Goal: Transaction & Acquisition: Subscribe to service/newsletter

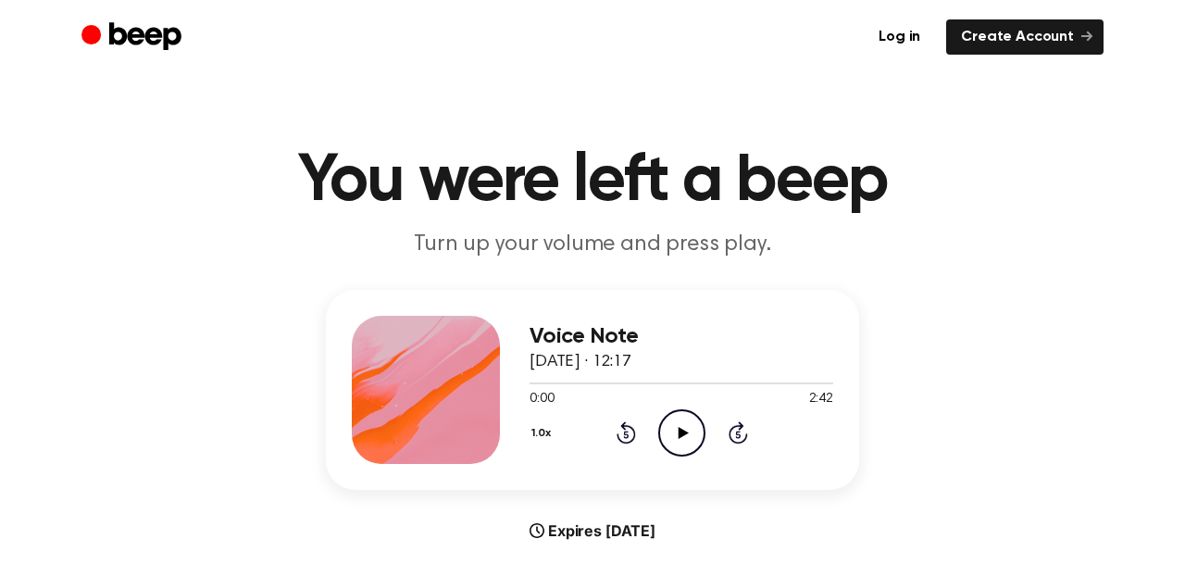
click at [680, 436] on icon "Play Audio" at bounding box center [681, 432] width 47 height 47
click at [1001, 31] on link "Create Account" at bounding box center [1024, 36] width 157 height 35
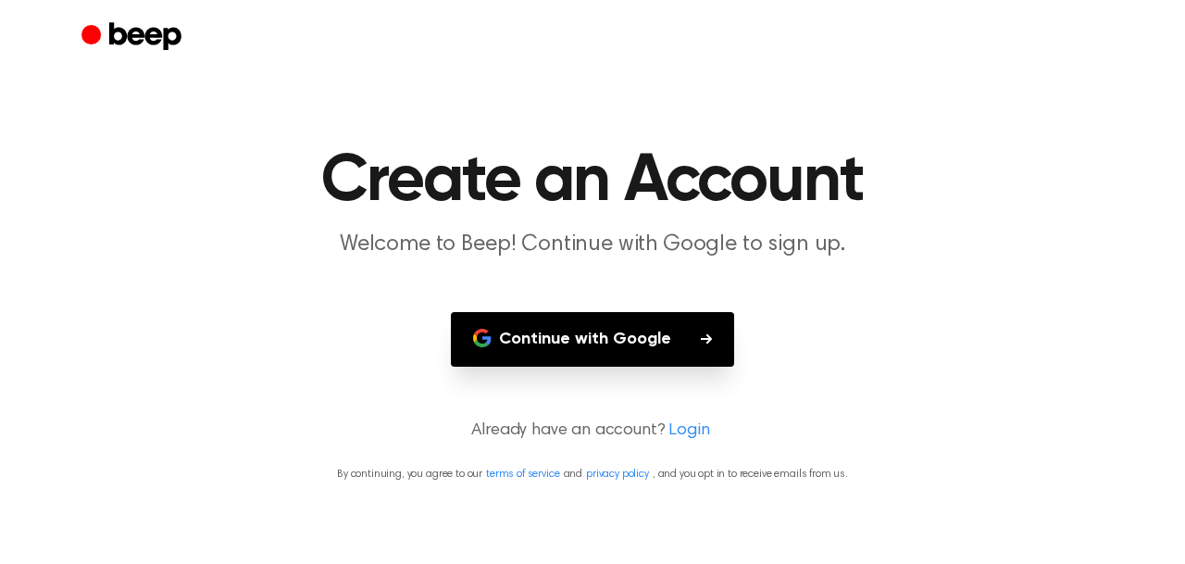
click at [570, 339] on button "Continue with Google" at bounding box center [592, 339] width 283 height 55
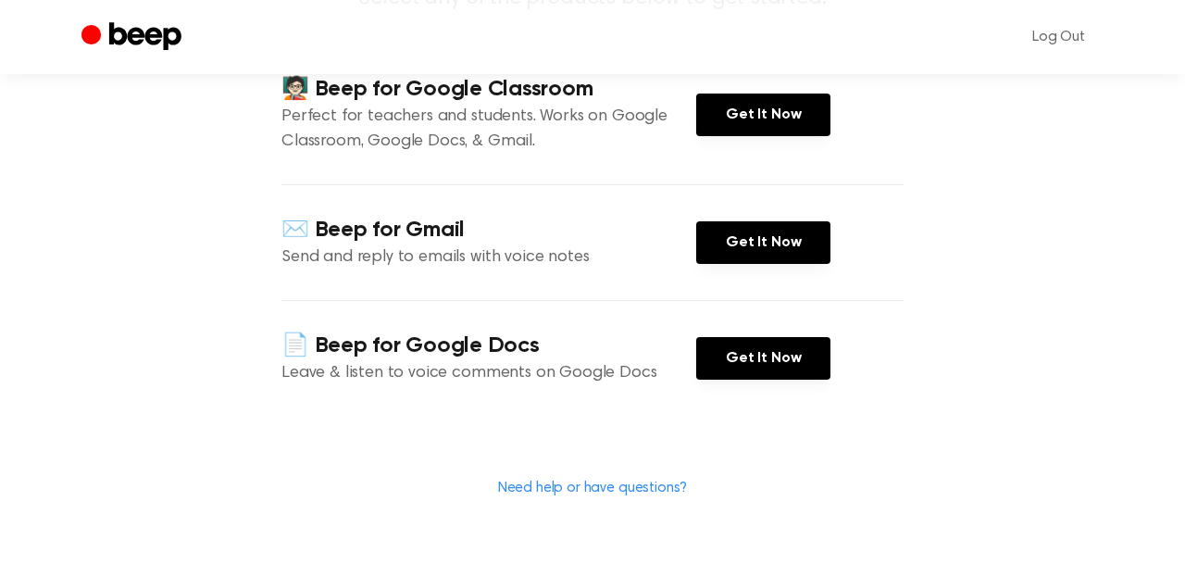
scroll to position [219, 0]
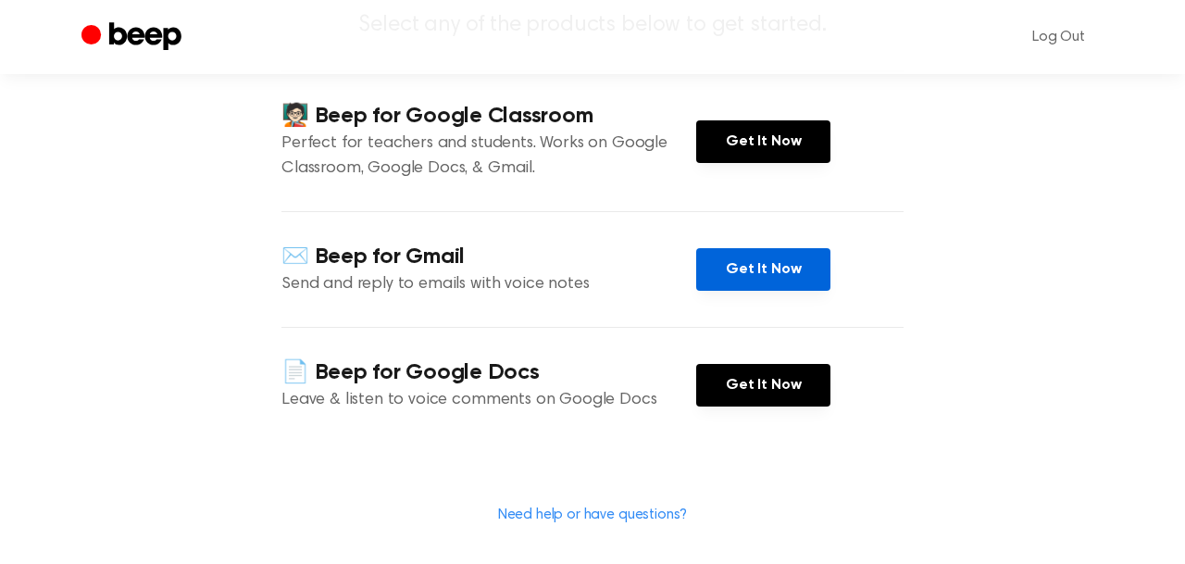
click at [751, 270] on link "Get It Now" at bounding box center [763, 269] width 134 height 43
